Goal: Submit feedback/report problem

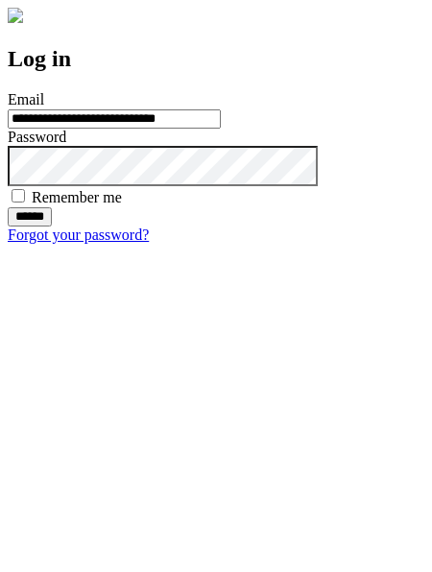
click at [52, 227] on input "******" at bounding box center [30, 216] width 44 height 19
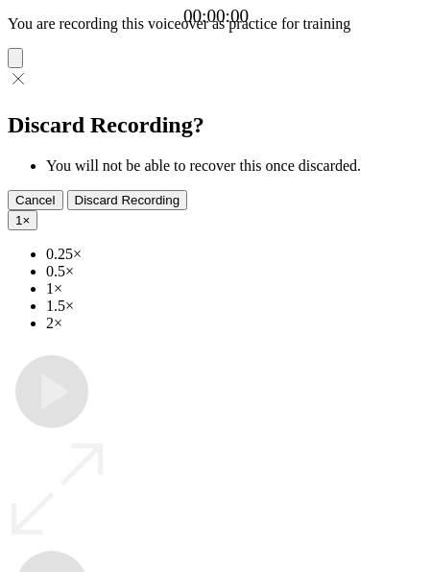
type input "**********"
